Goal: Information Seeking & Learning: Learn about a topic

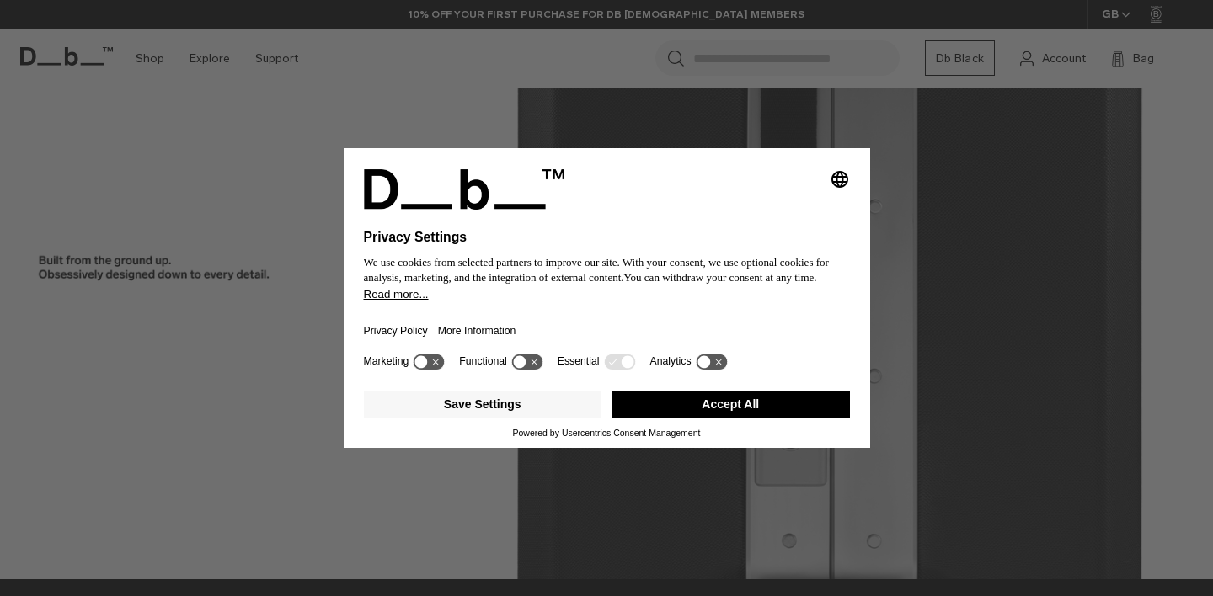
click at [319, 110] on div "Selecting an option will immediately change the language Privacy Settings We us…" at bounding box center [606, 298] width 1213 height 596
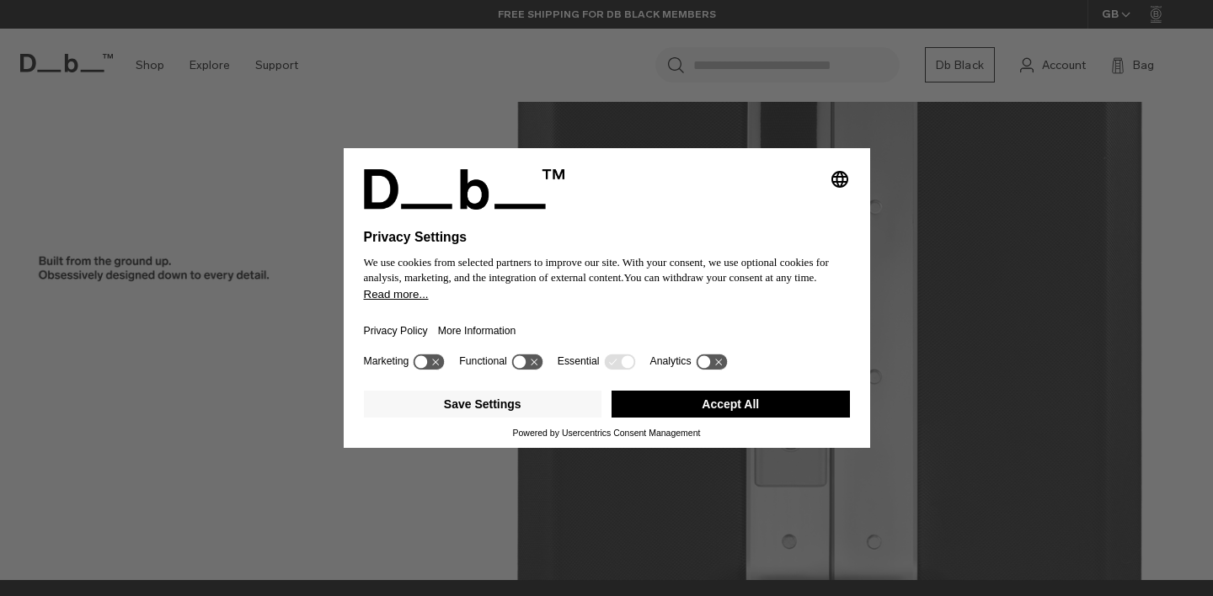
click at [705, 405] on button "Accept All" at bounding box center [731, 404] width 238 height 27
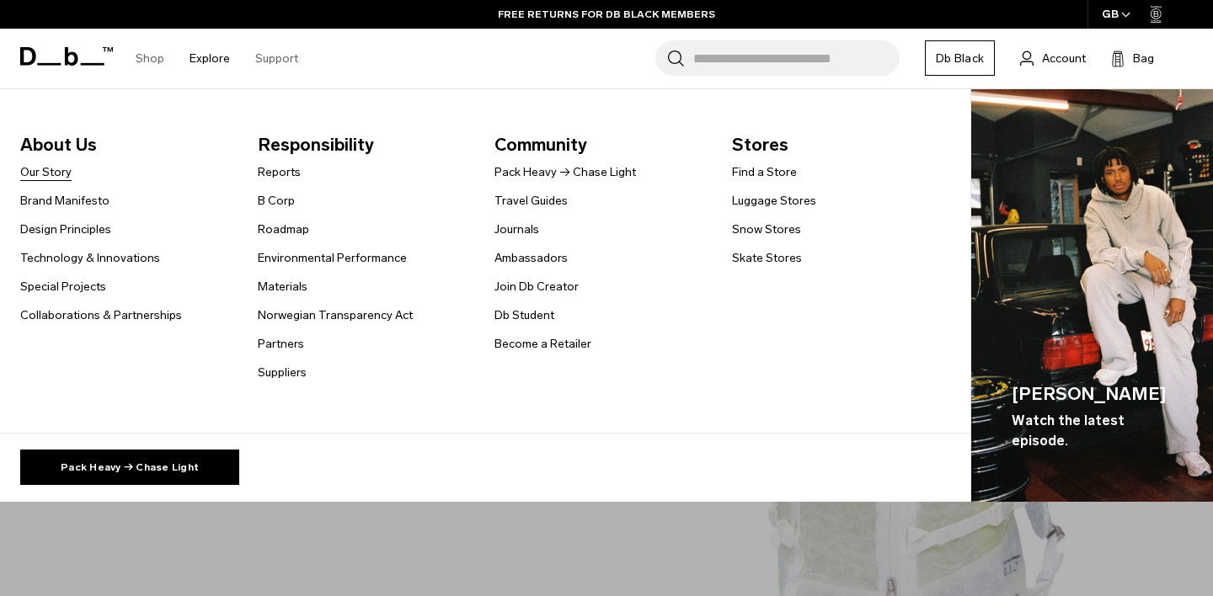
click at [50, 174] on link "Our Story" at bounding box center [45, 172] width 51 height 18
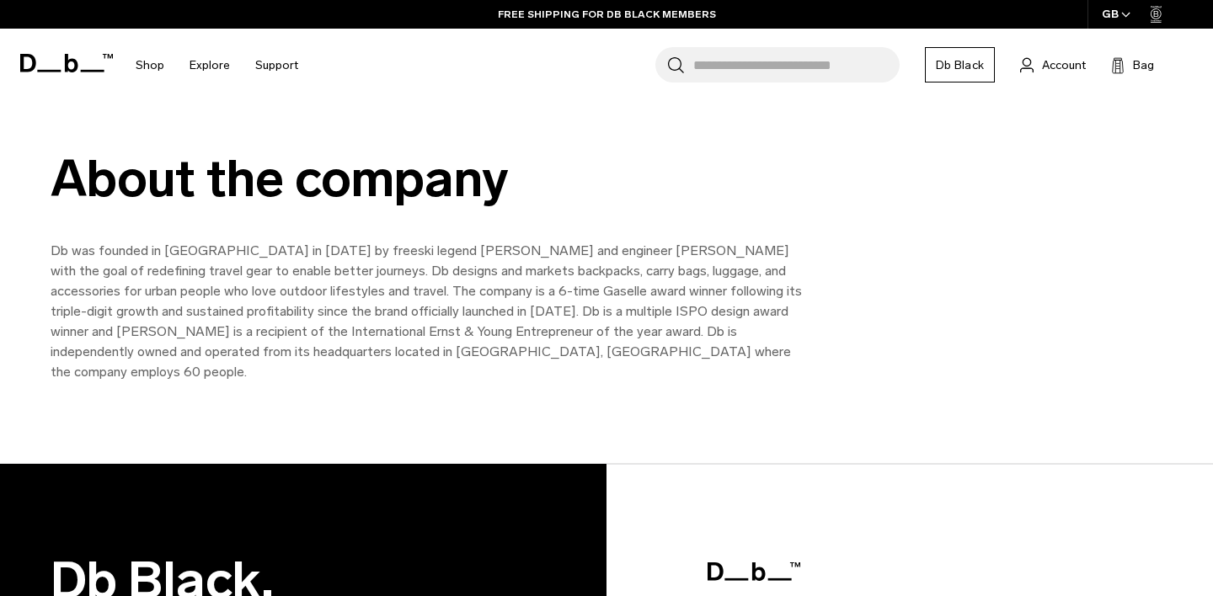
click at [75, 62] on icon at bounding box center [71, 63] width 13 height 19
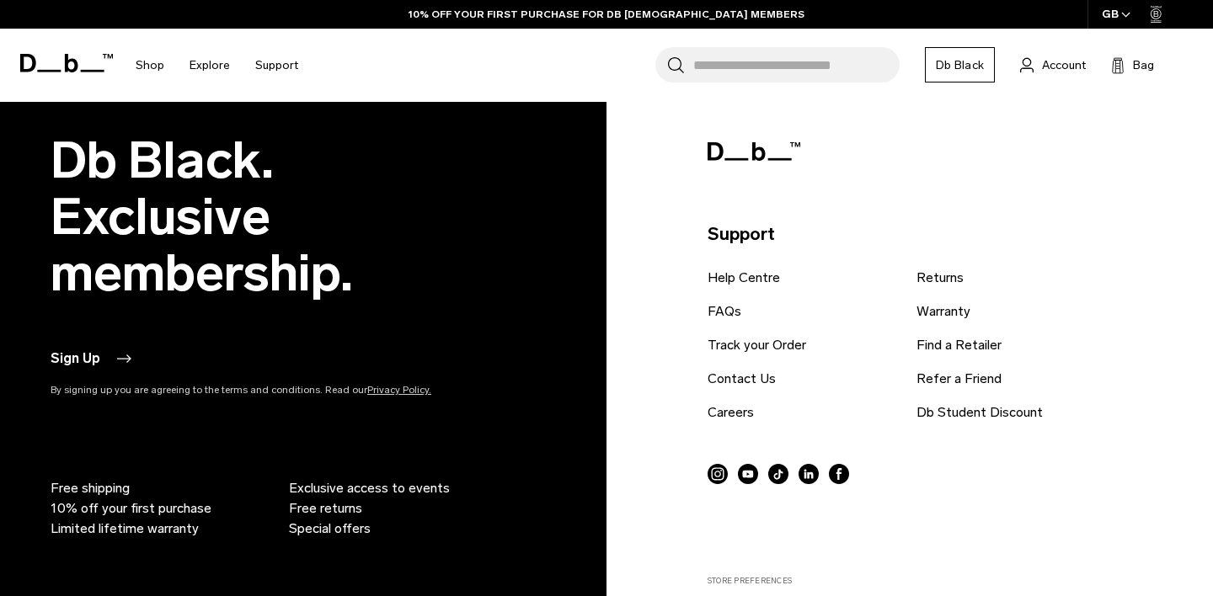
scroll to position [3339, 0]
